Goal: Task Accomplishment & Management: Manage account settings

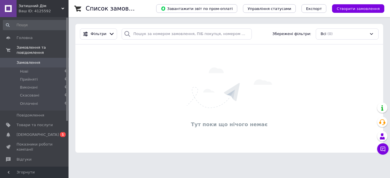
click at [31, 132] on span "[DEMOGRAPHIC_DATA]" at bounding box center [38, 134] width 42 height 5
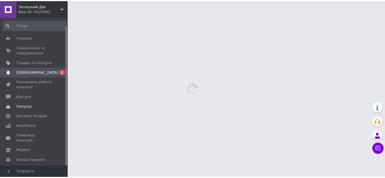
scroll to position [9, 0]
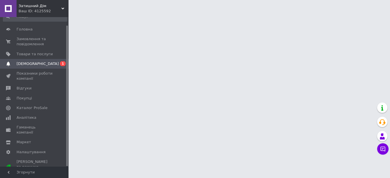
click at [27, 65] on span "[DEMOGRAPHIC_DATA]" at bounding box center [38, 63] width 42 height 5
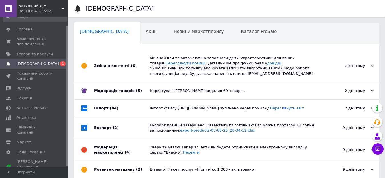
click at [181, 65] on div "Ми знайшли та автоматично заповнили деякі характеристики для ваших товарів. Пер…" at bounding box center [233, 66] width 167 height 21
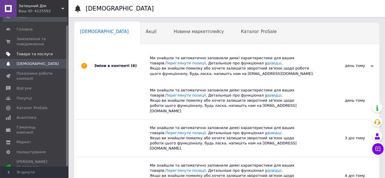
click at [32, 57] on span "Товари та послуги" at bounding box center [35, 54] width 36 height 5
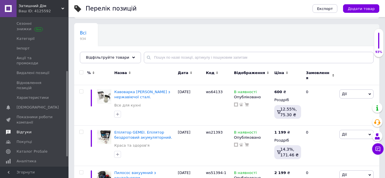
scroll to position [94, 0]
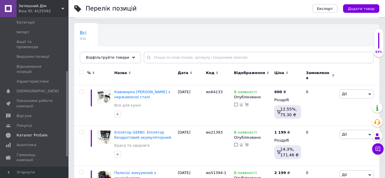
click at [26, 133] on span "Каталог ProSale" at bounding box center [32, 135] width 31 height 5
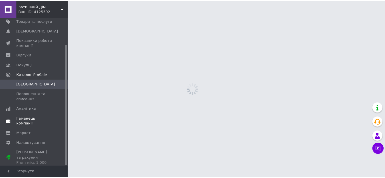
scroll to position [33, 0]
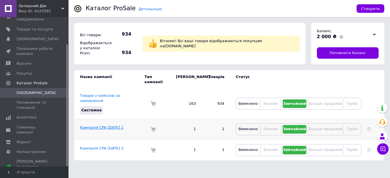
click at [104, 126] on link "Кампанія CPA [DATE] 1" at bounding box center [102, 128] width 44 height 4
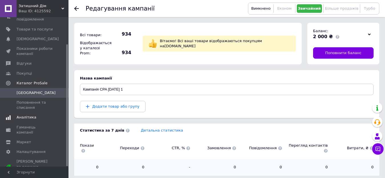
click at [25, 118] on span "Аналітика" at bounding box center [27, 117] width 20 height 5
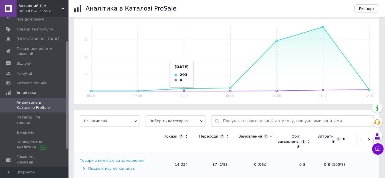
scroll to position [79, 0]
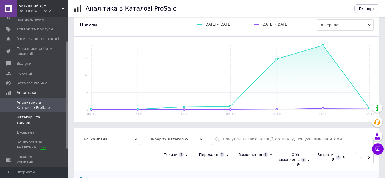
click at [49, 117] on span "Категорії та товари" at bounding box center [35, 120] width 36 height 10
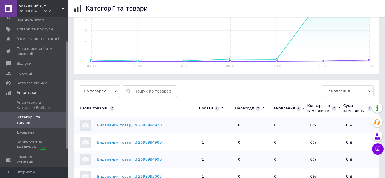
scroll to position [143, 0]
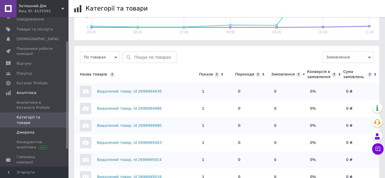
click at [25, 130] on span "Джерела" at bounding box center [26, 132] width 18 height 5
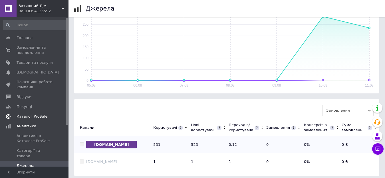
click at [33, 116] on span "Каталог ProSale" at bounding box center [32, 116] width 31 height 5
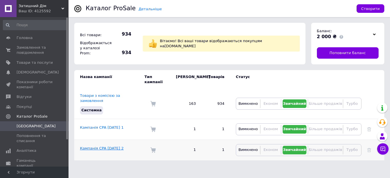
click at [113, 146] on link "Кампанія CPA [DATE] 2" at bounding box center [102, 148] width 44 height 4
